Goal: Task Accomplishment & Management: Use online tool/utility

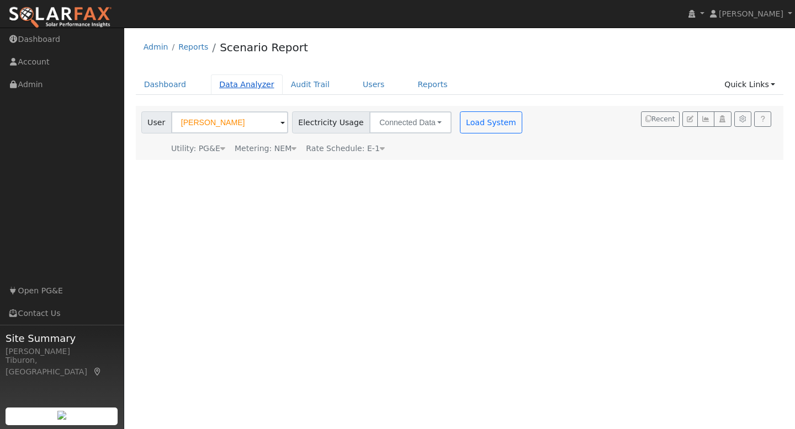
click at [247, 86] on link "Data Analyzer" at bounding box center [247, 84] width 72 height 20
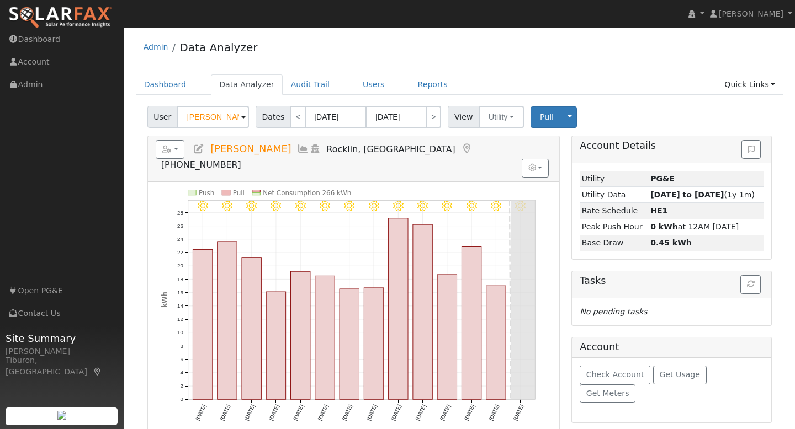
click at [224, 116] on input "[PERSON_NAME]" at bounding box center [213, 117] width 72 height 22
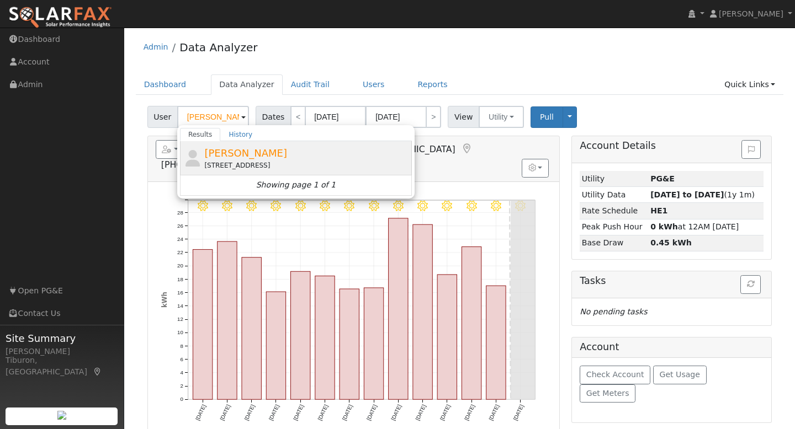
click at [257, 154] on div "[PERSON_NAME] [STREET_ADDRESS]" at bounding box center [306, 158] width 205 height 25
type input "[PERSON_NAME]"
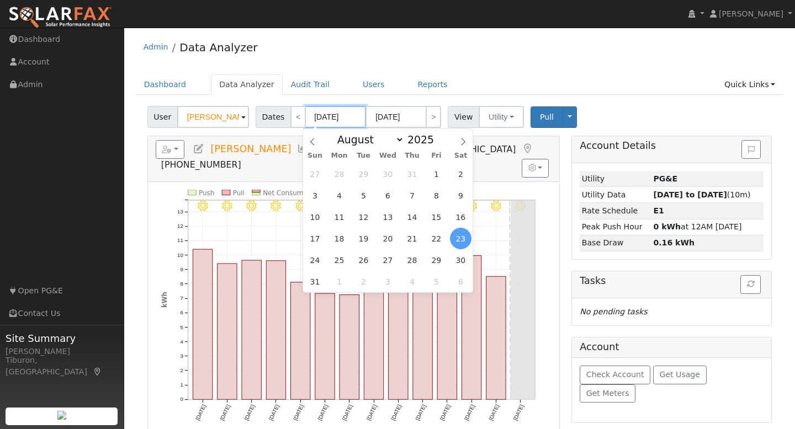
click at [333, 112] on input "[DATE]" at bounding box center [335, 117] width 61 height 22
click at [437, 144] on span at bounding box center [440, 143] width 8 height 6
type input "2024"
click at [411, 171] on span "1" at bounding box center [412, 174] width 22 height 22
type input "[DATE]"
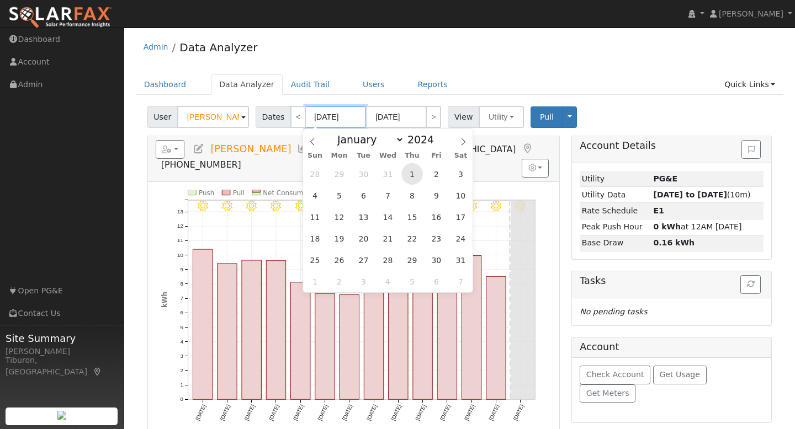
type input "[DATE]"
type input "2024"
select select "7"
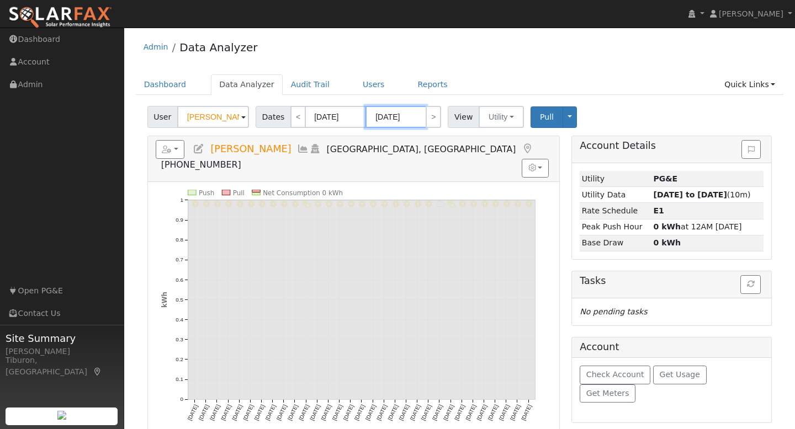
click at [402, 112] on input "[DATE]" at bounding box center [395, 117] width 61 height 22
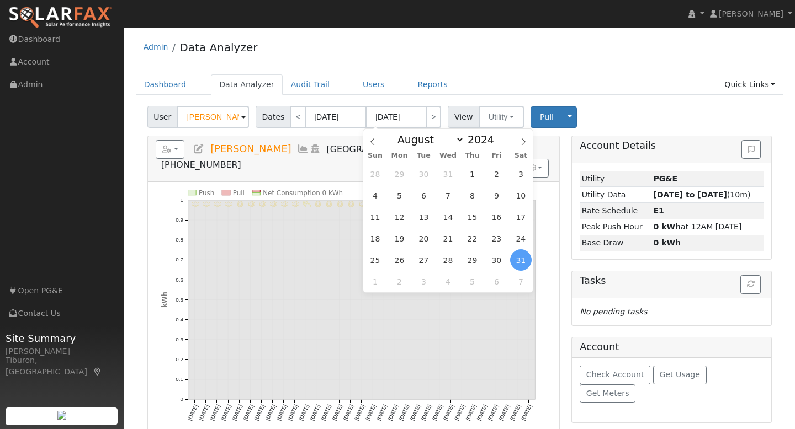
click at [535, 51] on div "Admin Data Analyzer" at bounding box center [460, 50] width 648 height 34
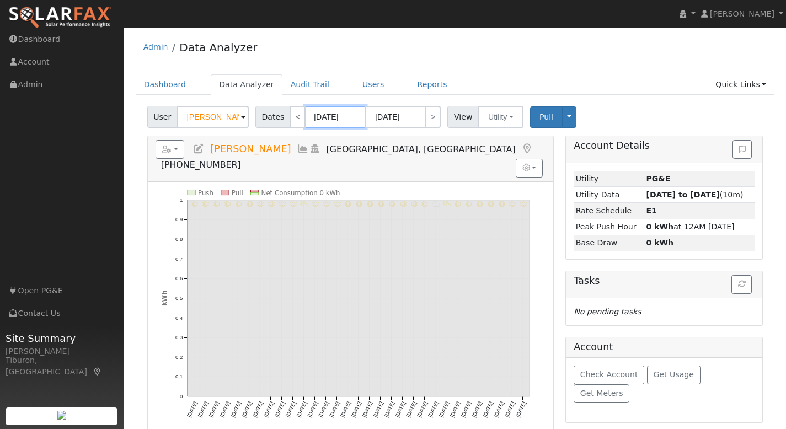
click at [332, 118] on input "[DATE]" at bounding box center [335, 117] width 61 height 22
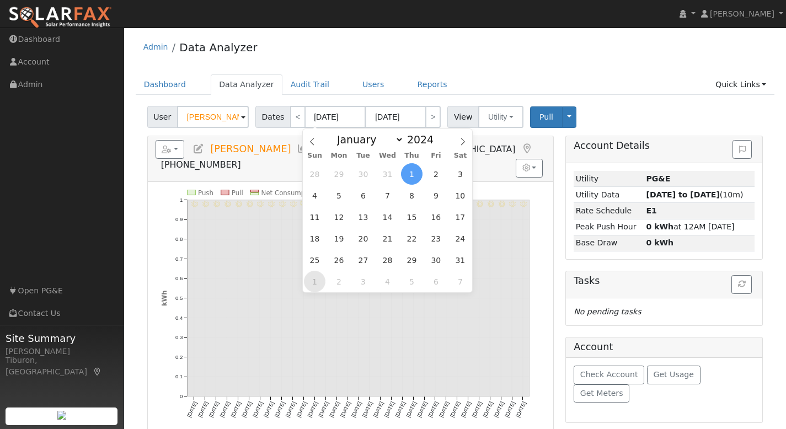
click at [311, 286] on span "1" at bounding box center [315, 282] width 22 height 22
type input "[DATE]"
select select "8"
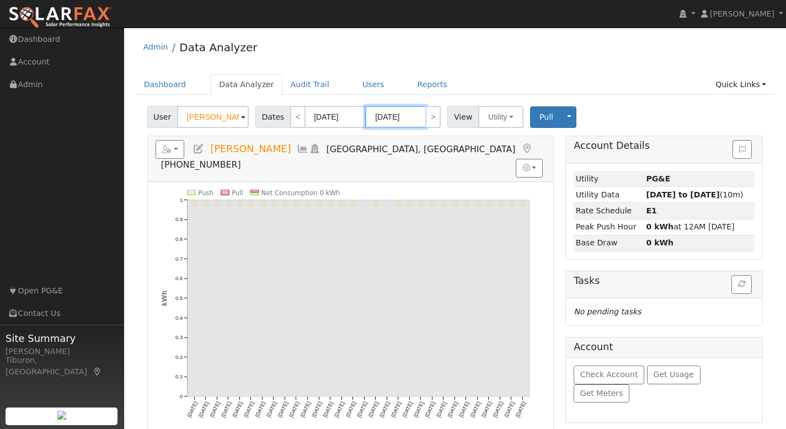
click at [400, 115] on input "[DATE]" at bounding box center [395, 117] width 61 height 22
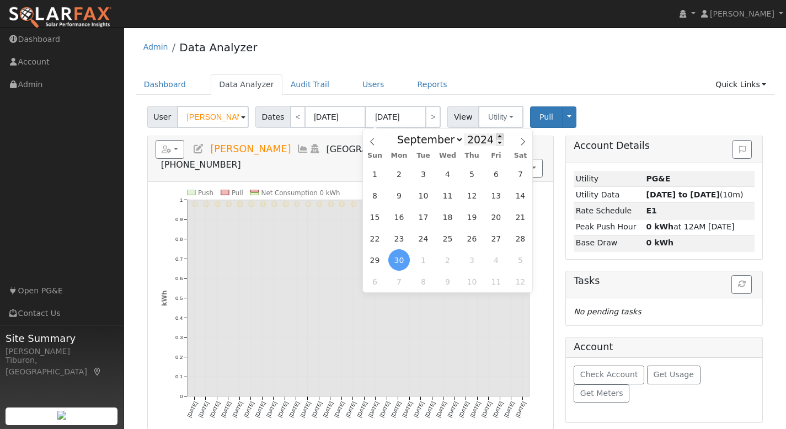
click at [498, 136] on span at bounding box center [500, 137] width 8 height 6
type input "2025"
click at [372, 174] on span "31" at bounding box center [375, 174] width 22 height 22
type input "[DATE]"
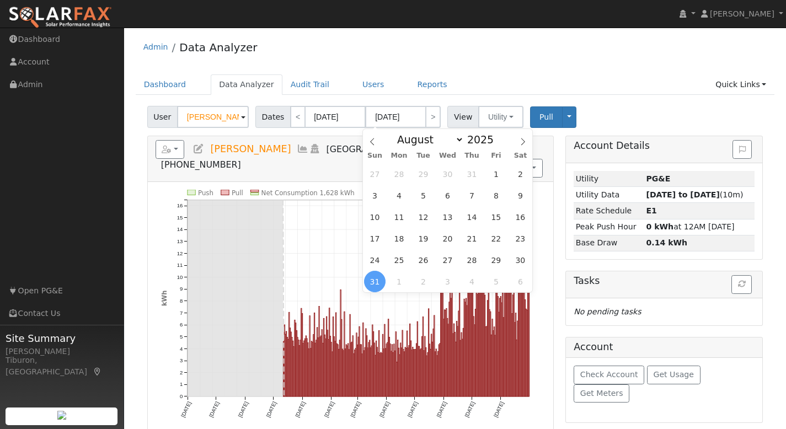
click at [563, 74] on div "Admin Data Analyzer Dashboard Data Analyzer Audit Trail Users Reports Quick Lin…" at bounding box center [455, 307] width 651 height 548
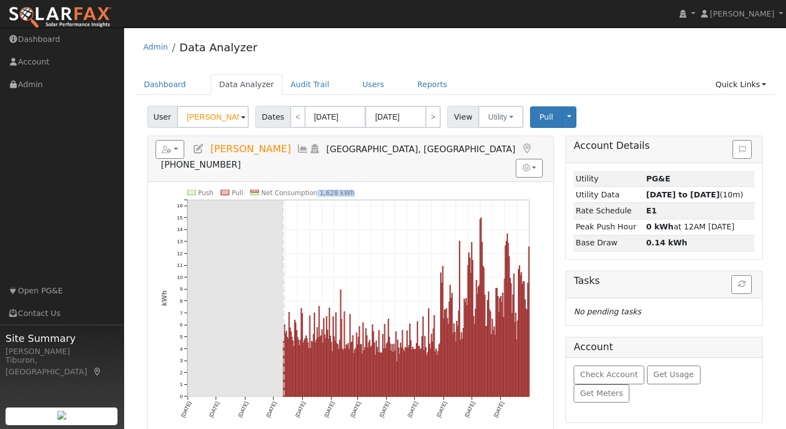
drag, startPoint x: 351, startPoint y: 174, endPoint x: 312, endPoint y: 173, distance: 39.2
click at [313, 190] on icon "Push Pull Net Consumption 1,628 kWh [DATE] [DATE] [DATE] [DATE] [DATE] [DATE] […" at bounding box center [350, 312] width 379 height 244
click at [352, 190] on icon "Push Pull Net Consumption 1,628 kWh [DATE] [DATE] [DATE] [DATE] [DATE] [DATE] […" at bounding box center [350, 312] width 379 height 244
drag, startPoint x: 352, startPoint y: 172, endPoint x: 315, endPoint y: 172, distance: 37.5
click at [315, 190] on icon "Push Pull Net Consumption 1,628 kWh [DATE] [DATE] [DATE] [DATE] [DATE] [DATE] […" at bounding box center [350, 312] width 379 height 244
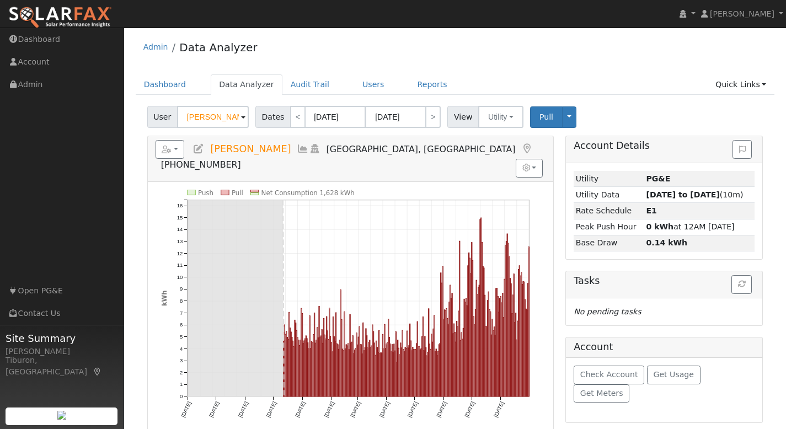
click at [358, 190] on icon "Push Pull Net Consumption 1,628 kWh [DATE] [DATE] [DATE] [DATE] [DATE] [DATE] […" at bounding box center [350, 312] width 379 height 244
click at [728, 80] on link "Quick Links" at bounding box center [740, 84] width 67 height 20
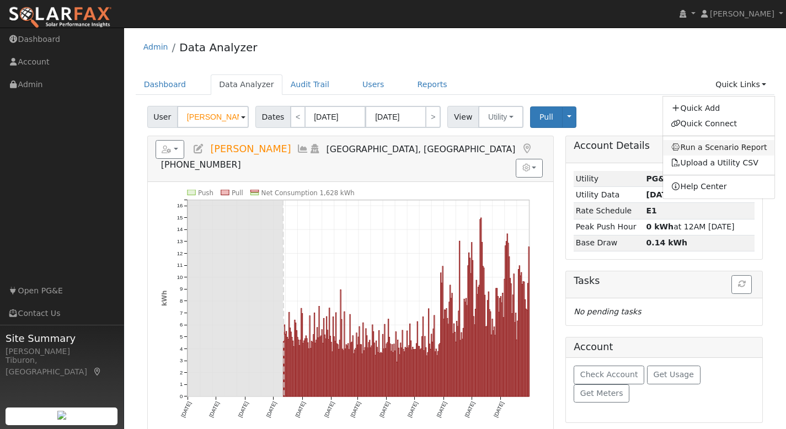
click at [722, 147] on link "Run a Scenario Report" at bounding box center [719, 147] width 112 height 15
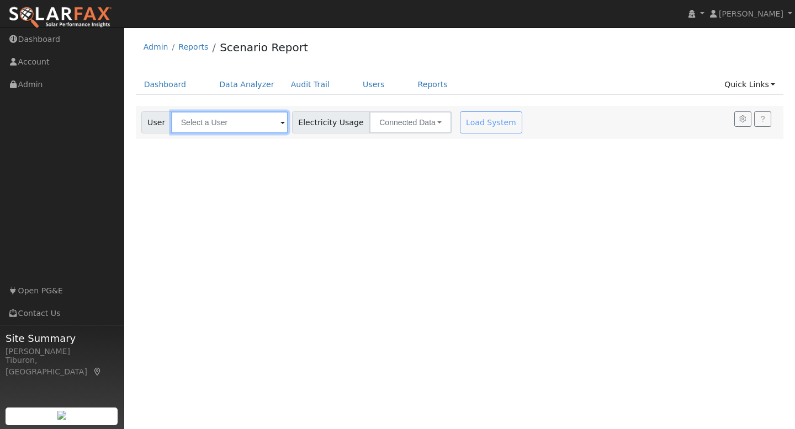
click at [214, 125] on input "text" at bounding box center [229, 122] width 117 height 22
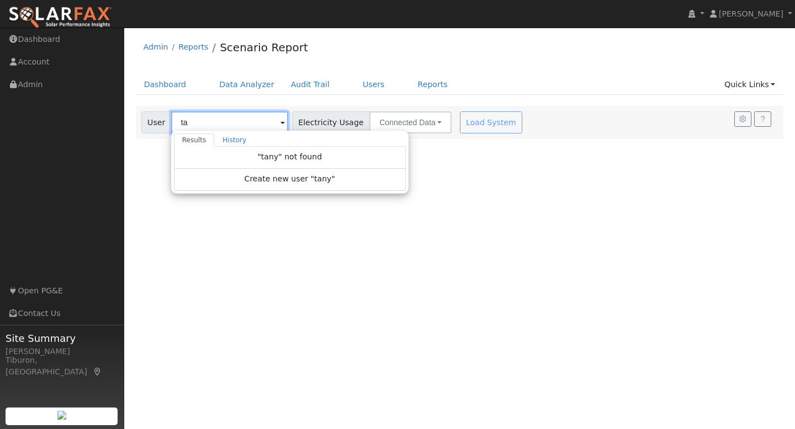
type input "t"
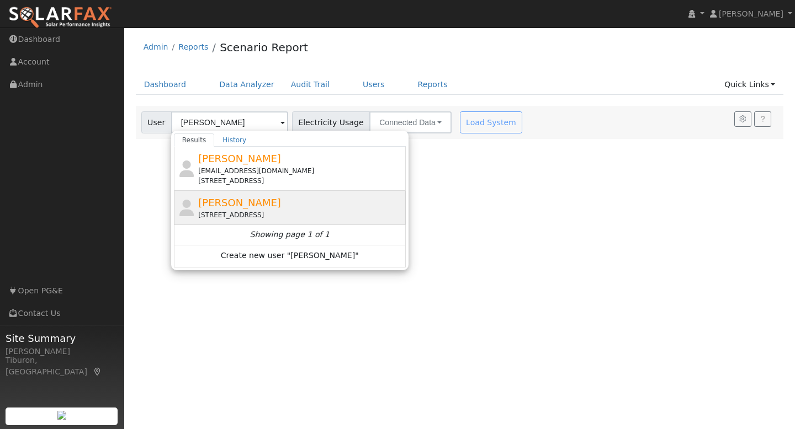
click at [281, 210] on div "[PERSON_NAME] [STREET_ADDRESS]" at bounding box center [300, 207] width 205 height 25
type input "Tanya Ogan"
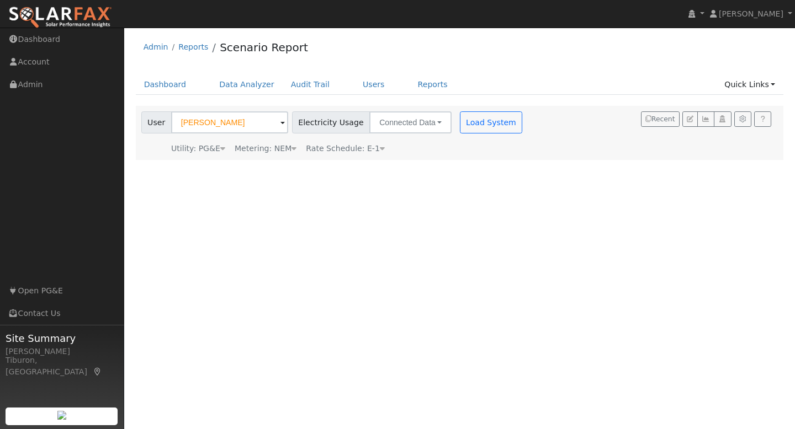
click at [280, 151] on div "Metering: NEM" at bounding box center [266, 149] width 62 height 12
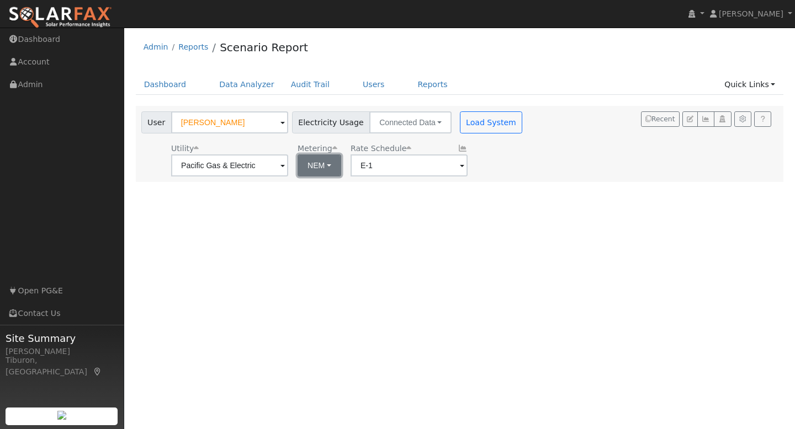
click at [301, 170] on button "NEM" at bounding box center [319, 165] width 44 height 22
click at [306, 210] on link "NBT" at bounding box center [325, 205] width 77 height 15
type input "E-ELEC"
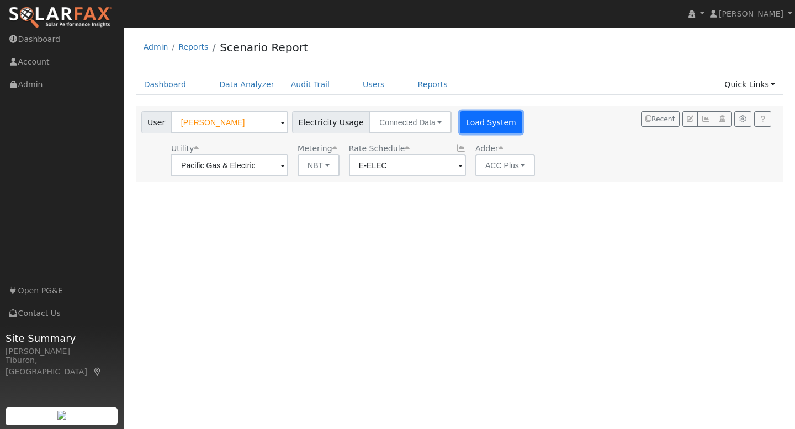
click at [478, 122] on button "Load System" at bounding box center [491, 122] width 63 height 22
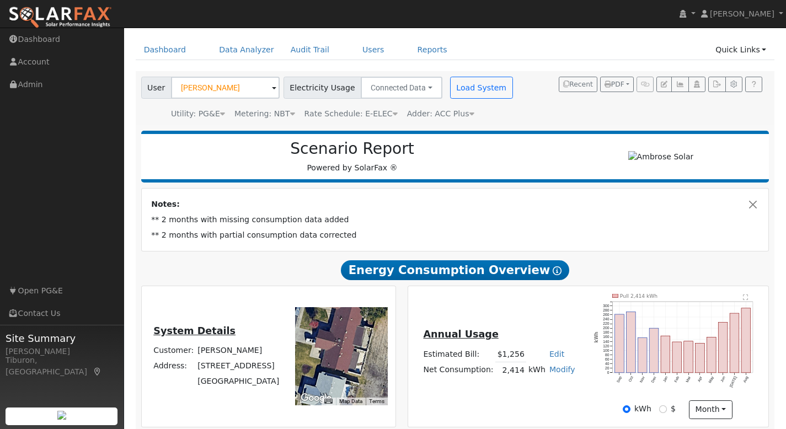
scroll to position [134, 0]
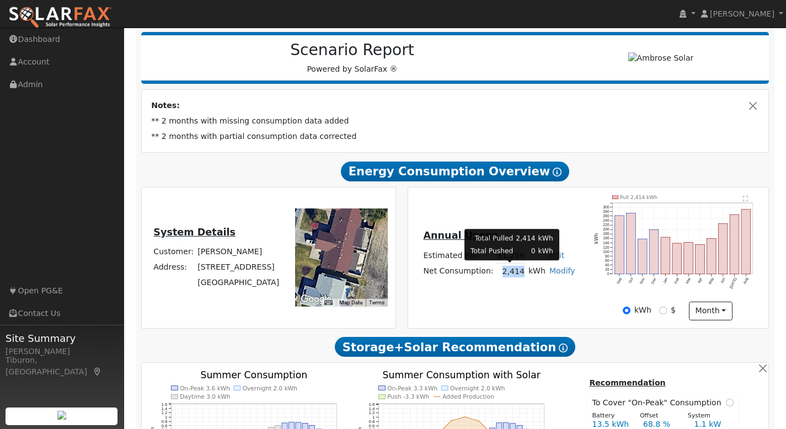
drag, startPoint x: 520, startPoint y: 271, endPoint x: 502, endPoint y: 274, distance: 18.5
click at [502, 274] on td "2,414" at bounding box center [511, 272] width 31 height 16
click at [514, 284] on div "Annual Usage Estimated Bill: $1,256 Edit Estimated Bill $ Annual Net Consumptio…" at bounding box center [499, 257] width 178 height 59
drag, startPoint x: 521, startPoint y: 271, endPoint x: 501, endPoint y: 273, distance: 20.0
click at [501, 273] on td "2,414" at bounding box center [511, 272] width 31 height 16
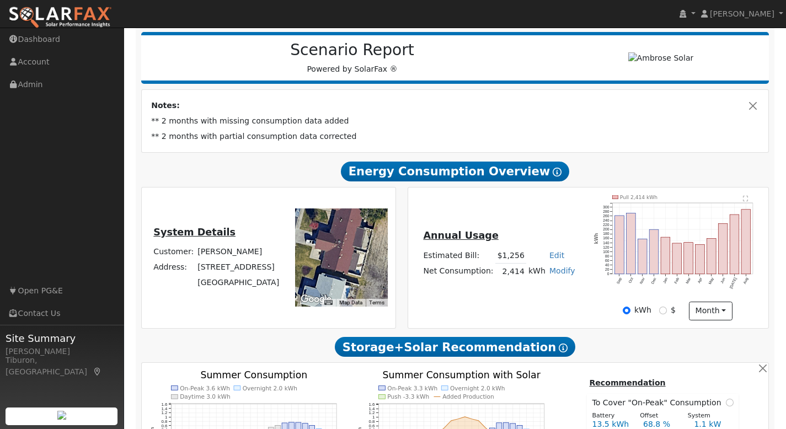
click at [517, 294] on div "Annual Usage Estimated Bill: $1,256 Edit Estimated Bill $ Annual Net Consumptio…" at bounding box center [588, 257] width 357 height 125
drag, startPoint x: 520, startPoint y: 270, endPoint x: 504, endPoint y: 266, distance: 16.6
click at [504, 266] on td "2,414" at bounding box center [511, 272] width 31 height 16
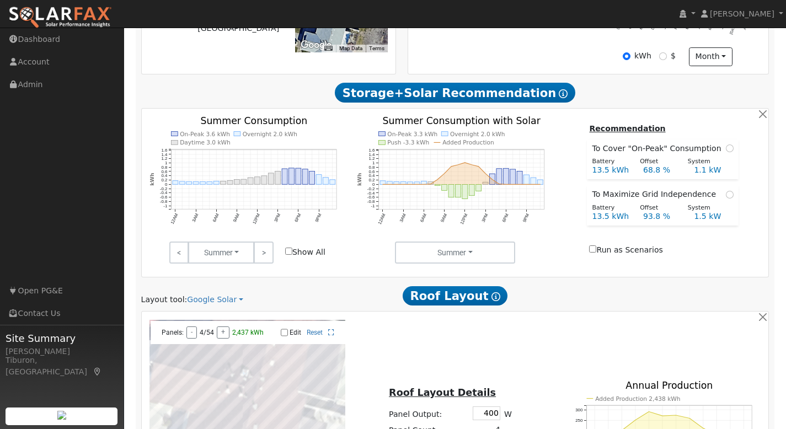
scroll to position [670, 0]
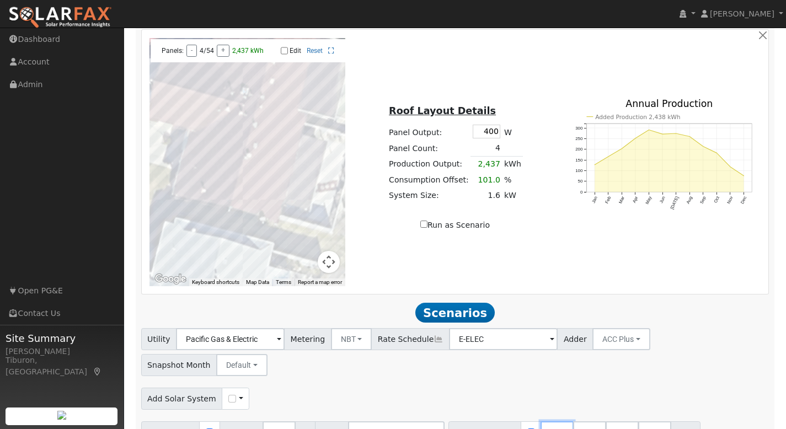
drag, startPoint x: 554, startPoint y: 407, endPoint x: 522, endPoint y: 405, distance: 32.1
click at [522, 422] on div "Battery Ranges 13.5 Overrides Reserve % Mode None None Self Consumption Peak Sa…" at bounding box center [575, 433] width 252 height 22
type input "8"
drag, startPoint x: 617, startPoint y: 405, endPoint x: 598, endPoint y: 404, distance: 18.8
click at [606, 422] on input "40.5" at bounding box center [622, 433] width 33 height 22
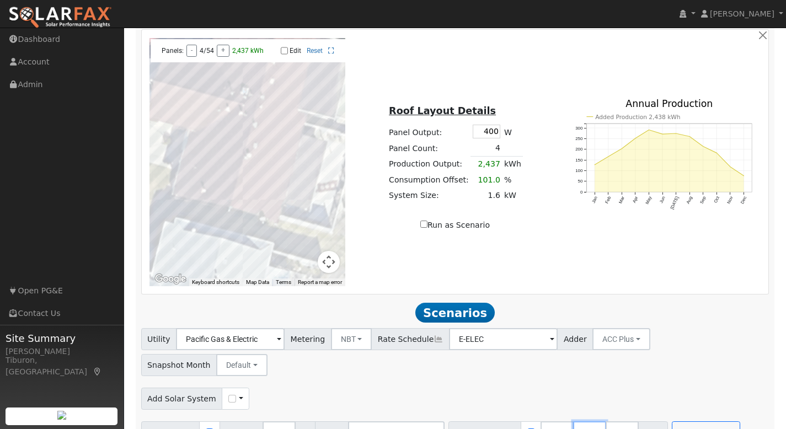
drag, startPoint x: 579, startPoint y: 406, endPoint x: 558, endPoint y: 408, distance: 21.1
click at [558, 422] on div "Battery Ranges 8 Overrides Reserve % Mode None None Self Consumption Peak Savin…" at bounding box center [559, 433] width 220 height 22
click at [642, 384] on div "Add Solar System Use CSV Data" at bounding box center [455, 397] width 632 height 26
click at [228, 395] on input "checkbox" at bounding box center [232, 399] width 8 height 8
checkbox input "true"
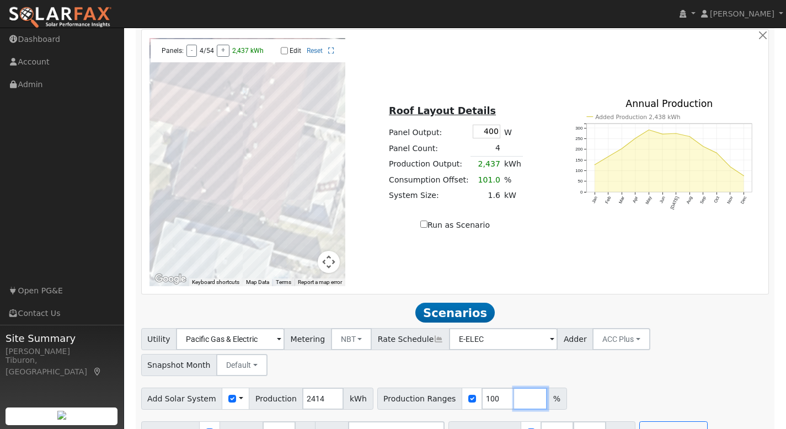
click at [514, 388] on input "number" at bounding box center [530, 399] width 33 height 22
type input "120"
drag, startPoint x: 539, startPoint y: 373, endPoint x: 584, endPoint y: 382, distance: 46.2
click at [547, 388] on input "number" at bounding box center [563, 399] width 33 height 22
type input "3"
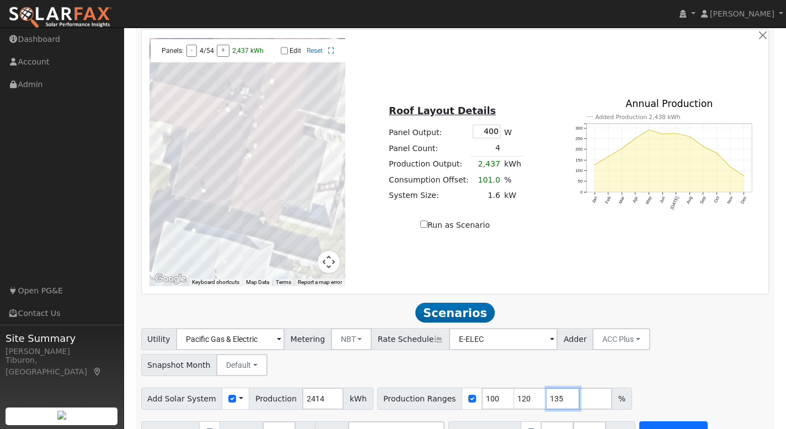
type input "135"
click at [675, 422] on button "Run Scenarios" at bounding box center [674, 433] width 68 height 22
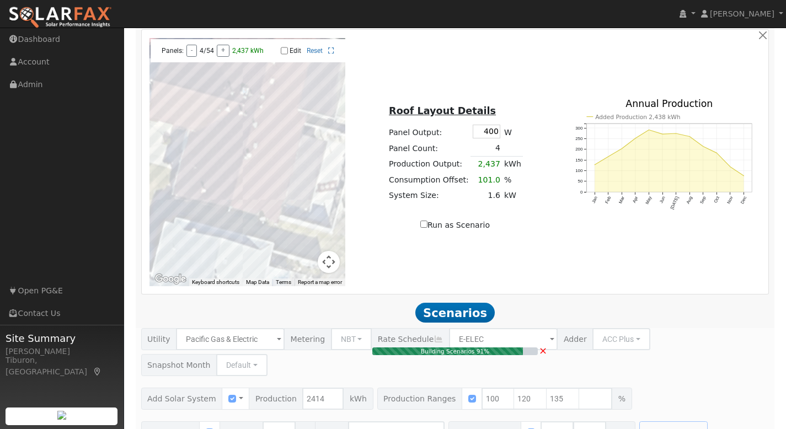
type input "1.9"
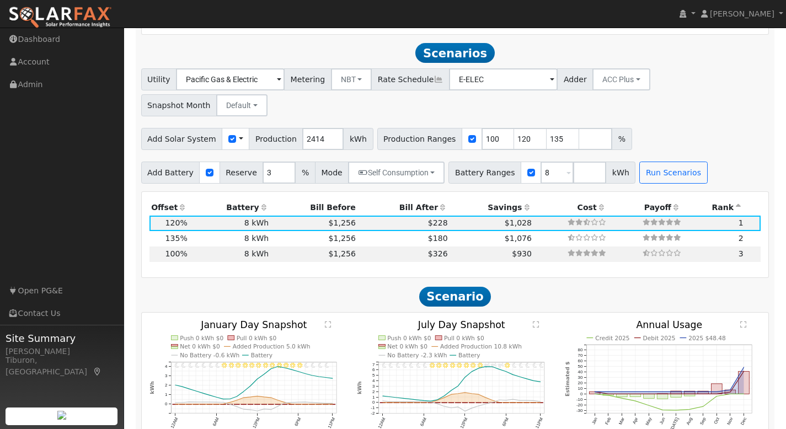
scroll to position [940, 0]
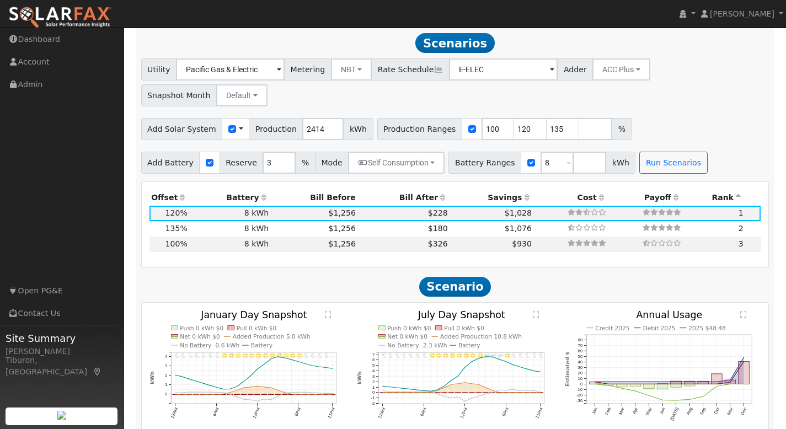
click at [412, 190] on th "Bill After" at bounding box center [404, 197] width 92 height 15
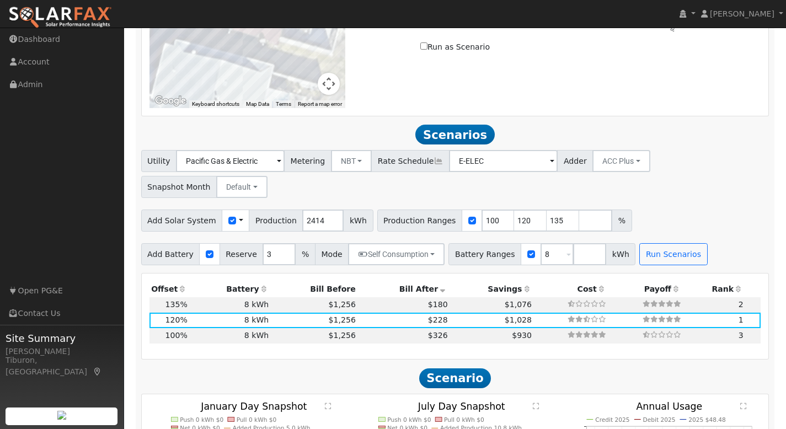
scroll to position [840, 0]
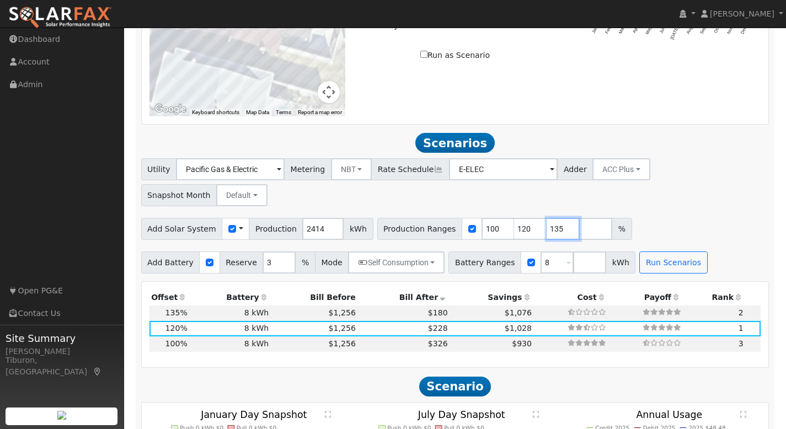
drag, startPoint x: 551, startPoint y: 204, endPoint x: 496, endPoint y: 198, distance: 54.9
click at [496, 218] on div "Production Ranges 100 120 135 %" at bounding box center [504, 229] width 255 height 22
drag, startPoint x: 465, startPoint y: 203, endPoint x: 446, endPoint y: 200, distance: 19.1
click at [446, 218] on div "Production Ranges 100 120 %" at bounding box center [488, 229] width 222 height 22
type input "120"
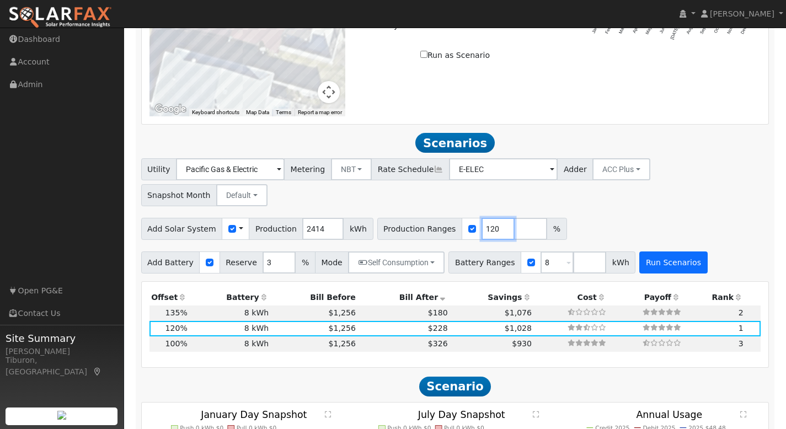
type input "120"
click at [673, 252] on button "Run Scenarios" at bounding box center [674, 263] width 68 height 22
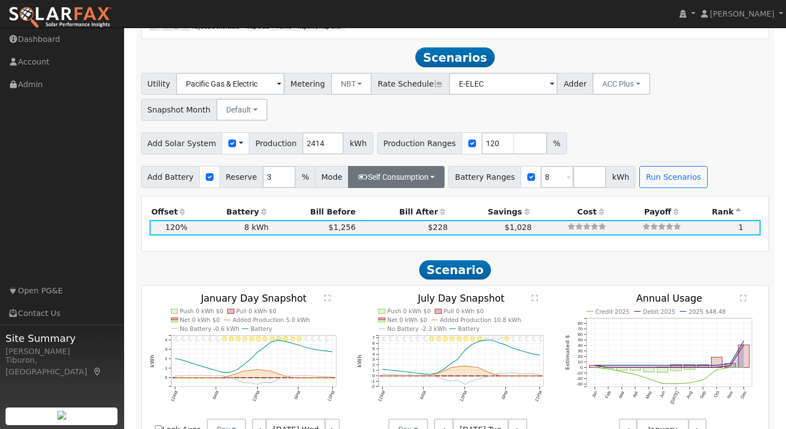
scroll to position [940, 0]
